Goal: Transaction & Acquisition: Obtain resource

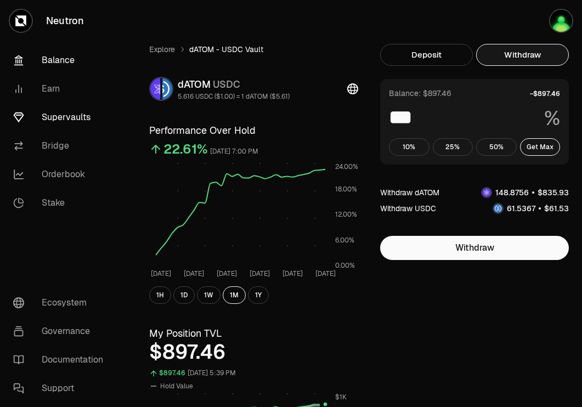
click at [67, 58] on link "Balance" at bounding box center [61, 60] width 114 height 29
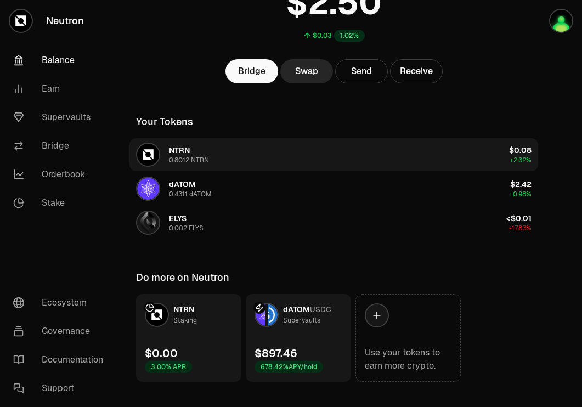
scroll to position [122, 0]
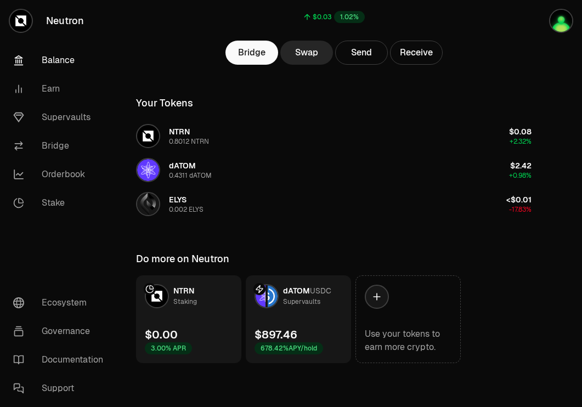
click at [322, 325] on link "dATOM USDC Supervaults $897.46 678.42% APY/hold" at bounding box center [298, 320] width 105 height 88
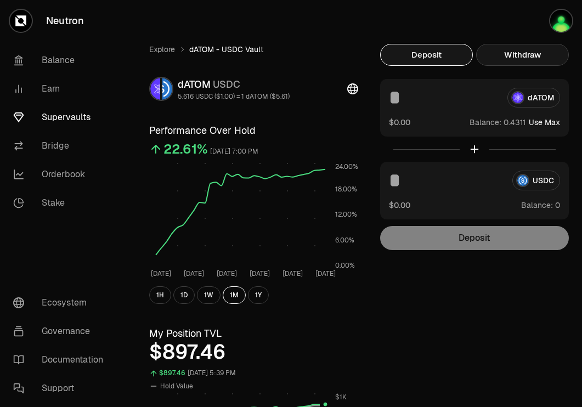
click at [534, 51] on button "Withdraw" at bounding box center [523, 55] width 93 height 22
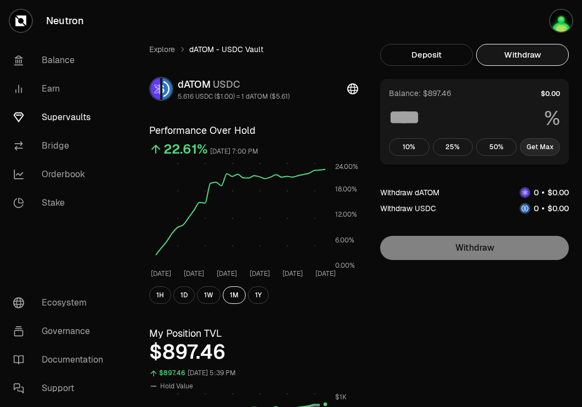
click at [536, 149] on button "Get Max" at bounding box center [540, 147] width 41 height 18
type input "***"
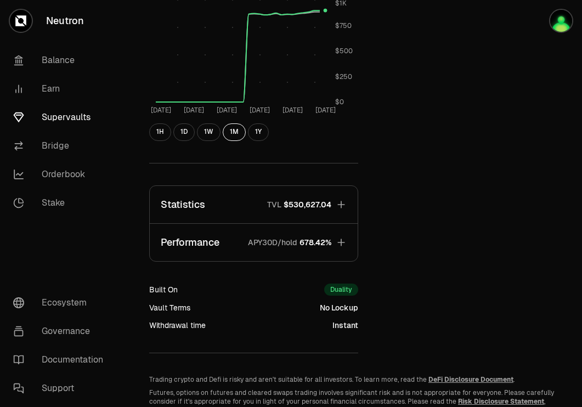
scroll to position [397, 0]
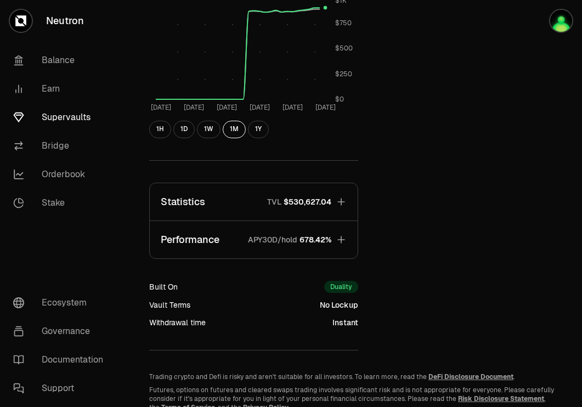
click at [342, 197] on icon "button" at bounding box center [341, 202] width 11 height 11
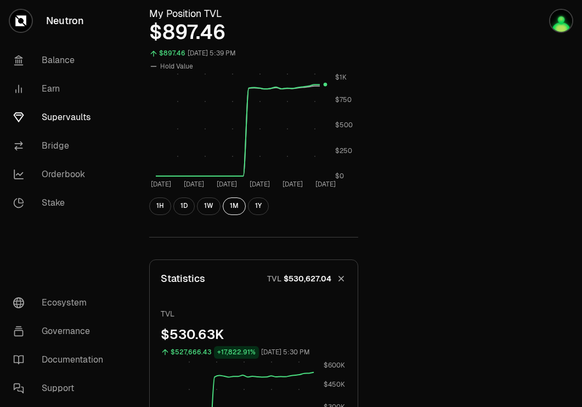
scroll to position [0, 0]
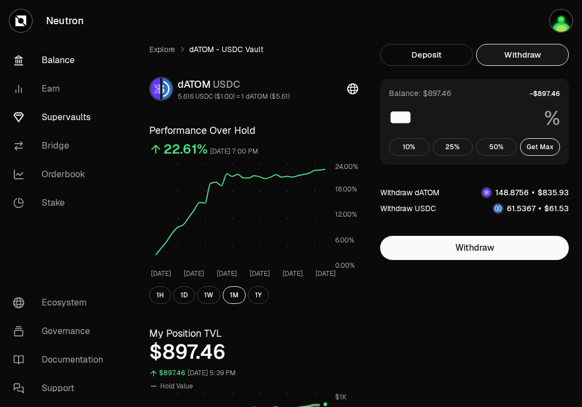
click at [69, 58] on link "Balance" at bounding box center [61, 60] width 114 height 29
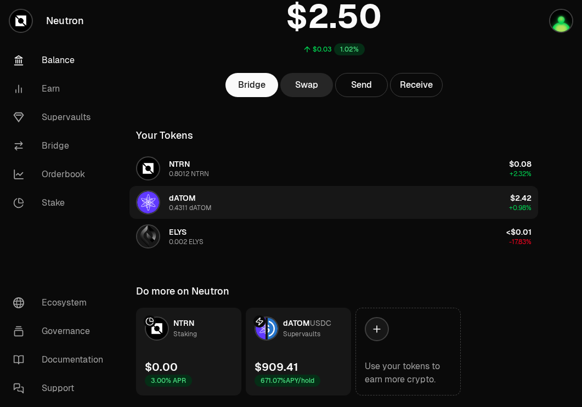
scroll to position [114, 0]
